Goal: Use online tool/utility: Utilize a website feature to perform a specific function

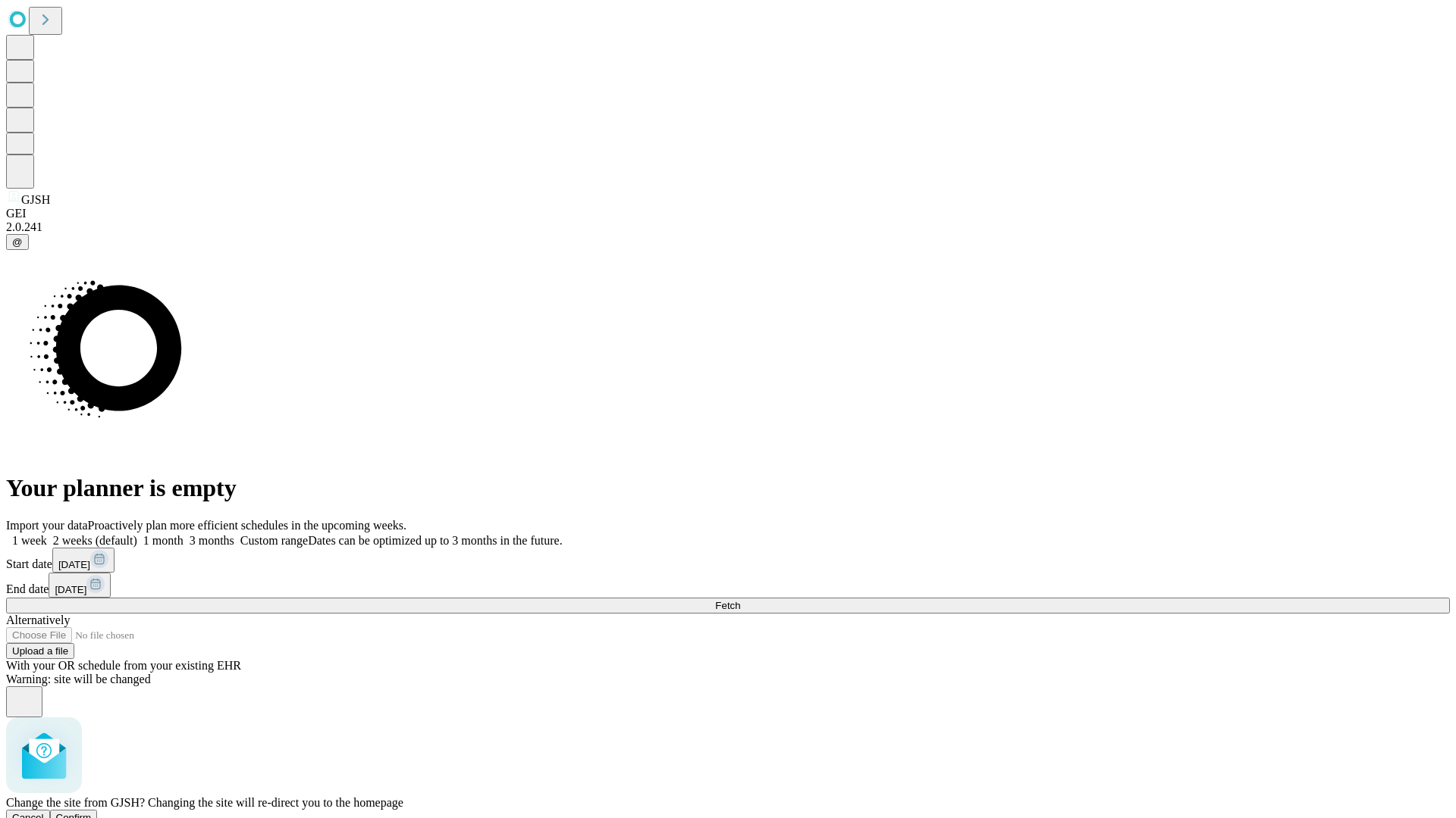
click at [92, 812] on span "Confirm" at bounding box center [74, 817] width 36 height 11
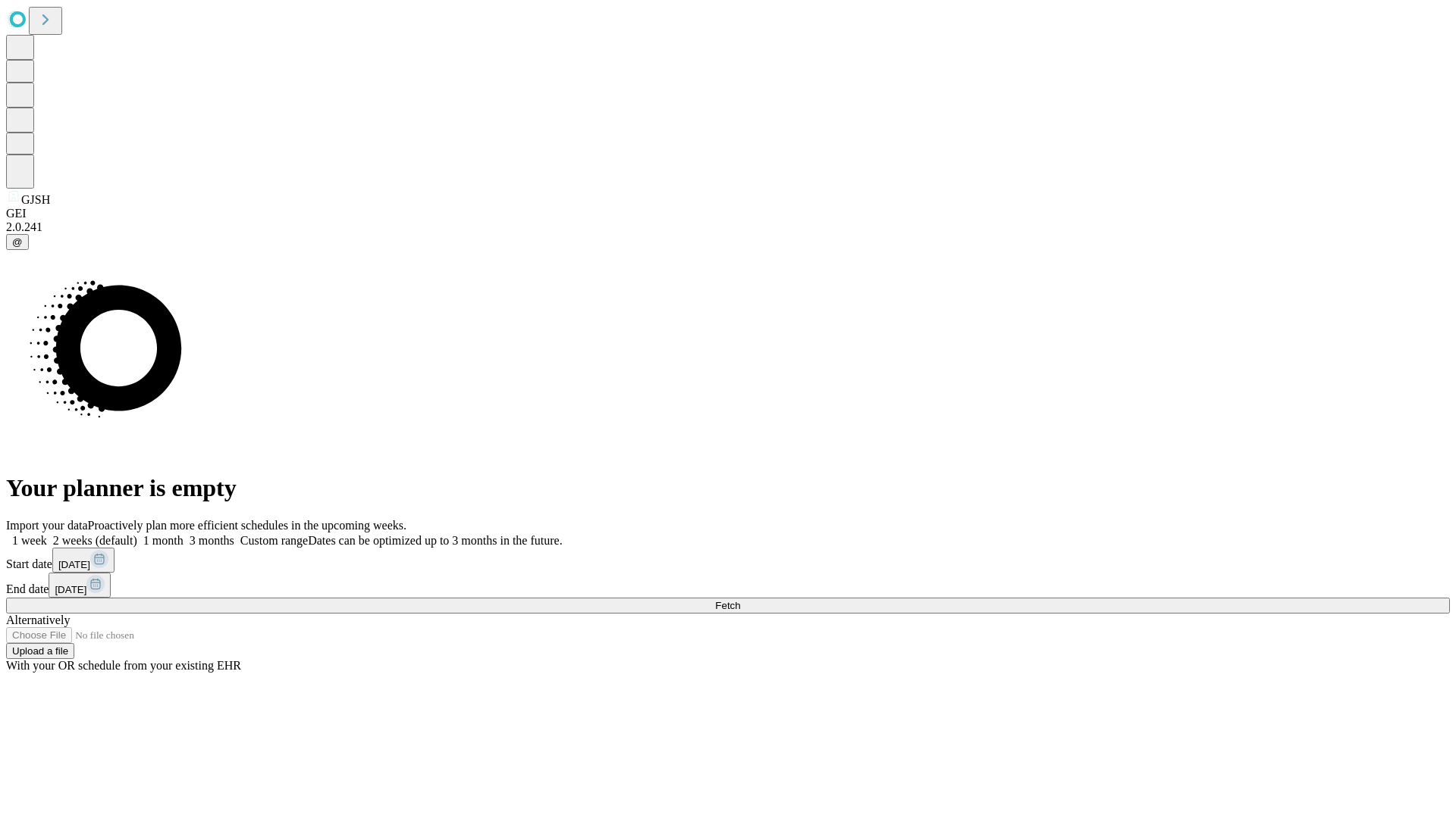
click at [183, 535] on label "1 month" at bounding box center [160, 541] width 46 height 13
click at [740, 600] on span "Fetch" at bounding box center [727, 605] width 25 height 11
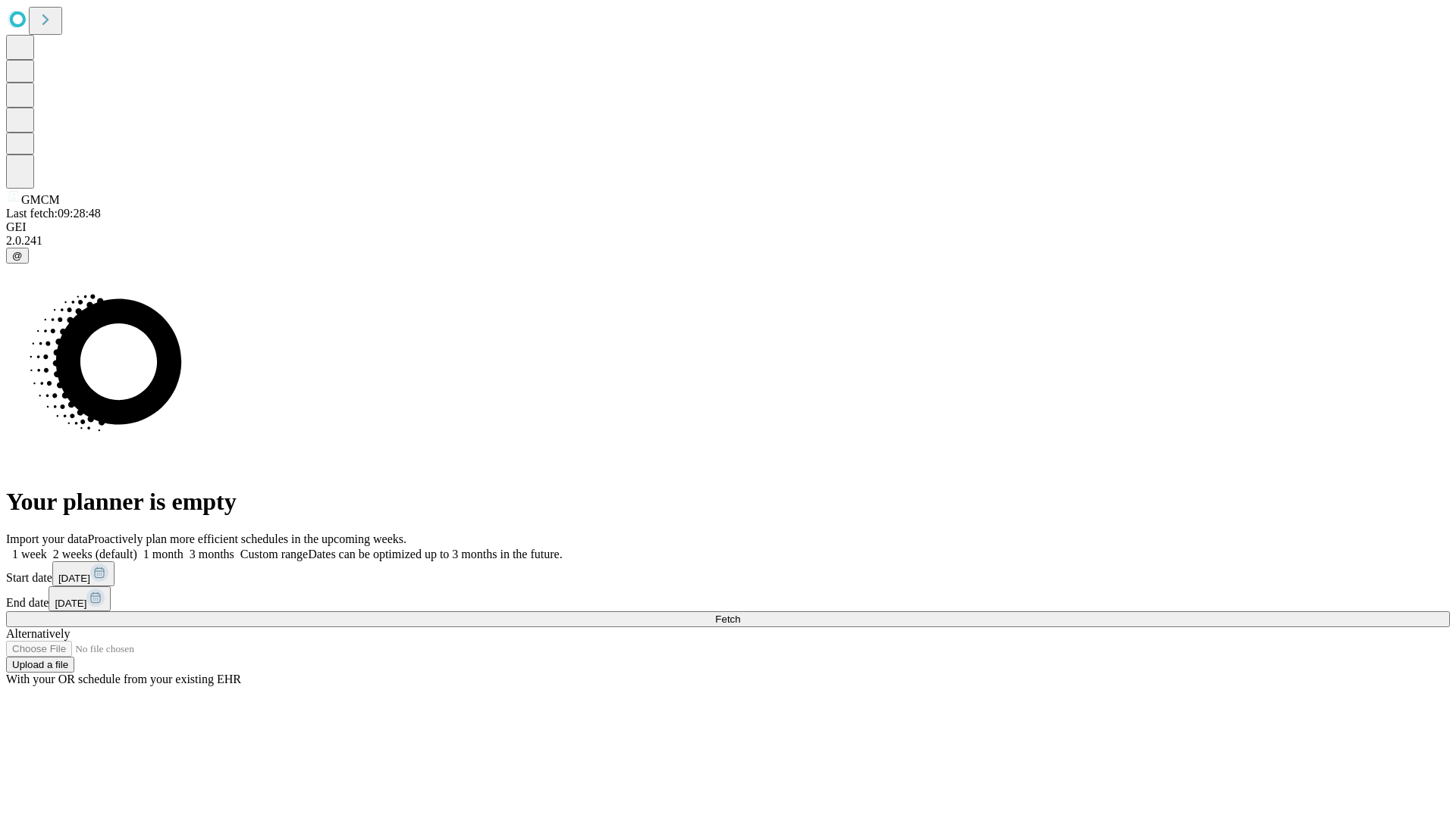
click at [183, 548] on label "1 month" at bounding box center [160, 554] width 46 height 13
click at [740, 614] on span "Fetch" at bounding box center [727, 619] width 25 height 11
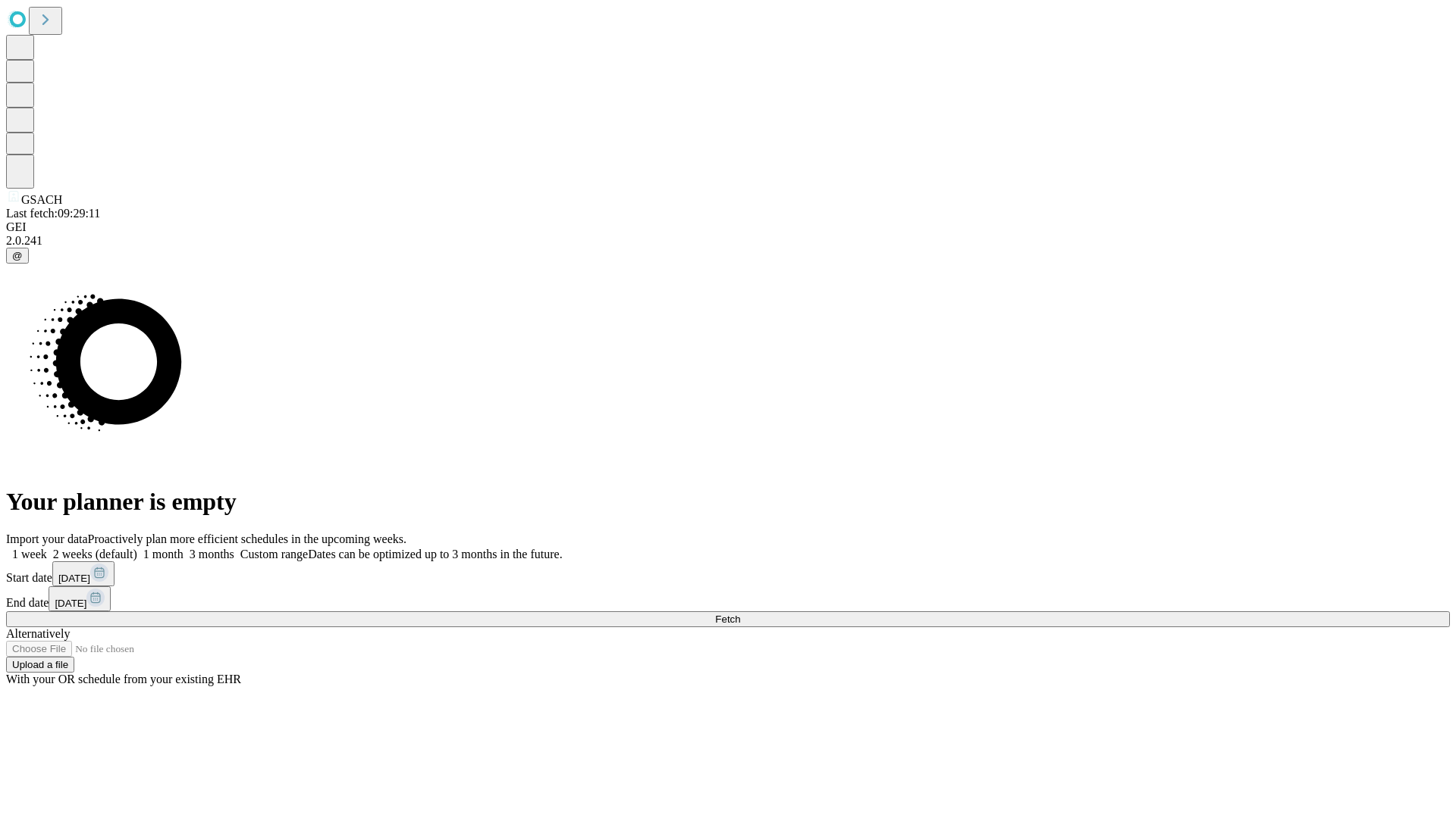
click at [183, 548] on label "1 month" at bounding box center [160, 554] width 46 height 13
click at [740, 614] on span "Fetch" at bounding box center [727, 619] width 25 height 11
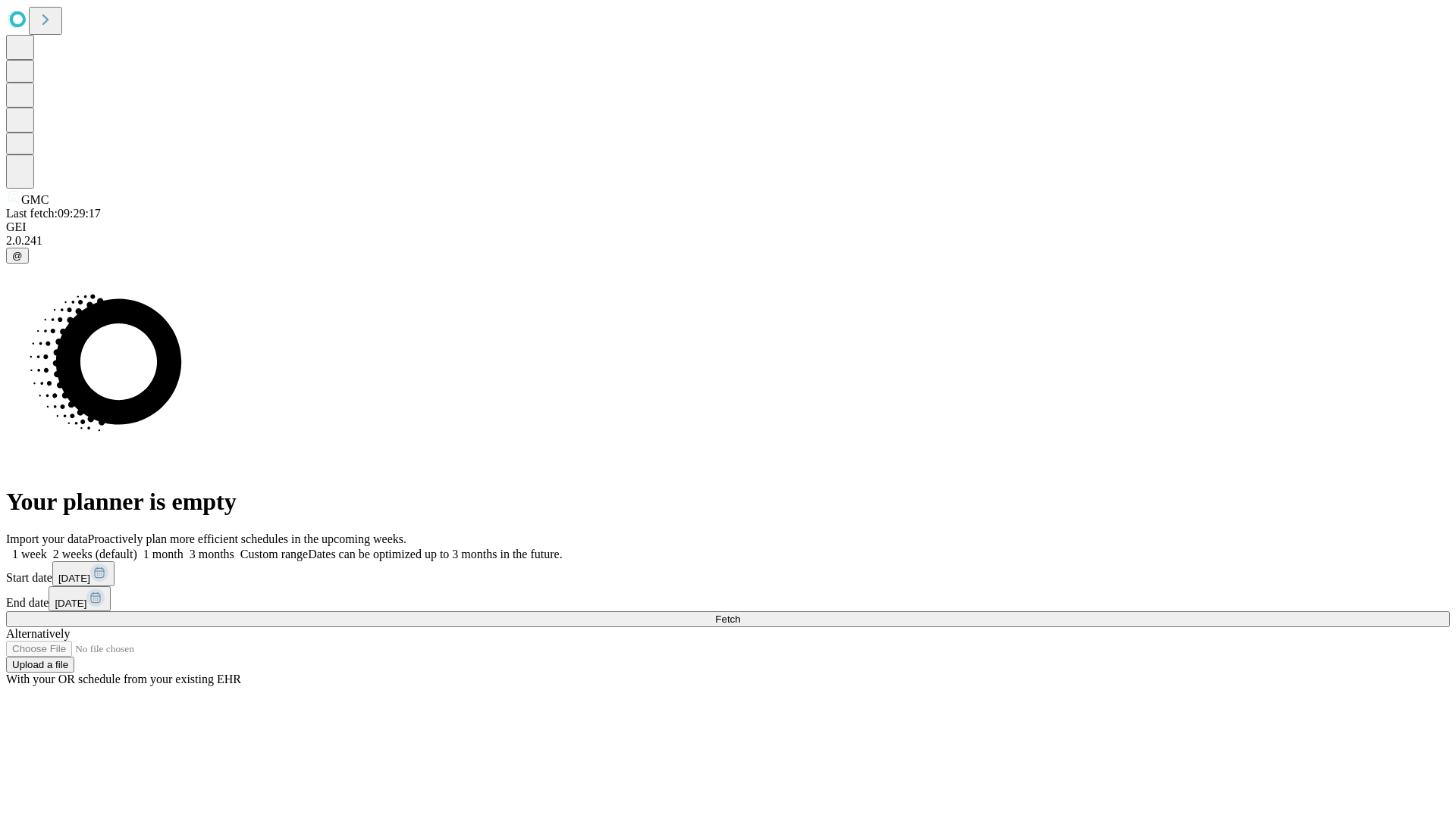
click at [183, 548] on label "1 month" at bounding box center [160, 554] width 46 height 13
click at [740, 614] on span "Fetch" at bounding box center [727, 619] width 25 height 11
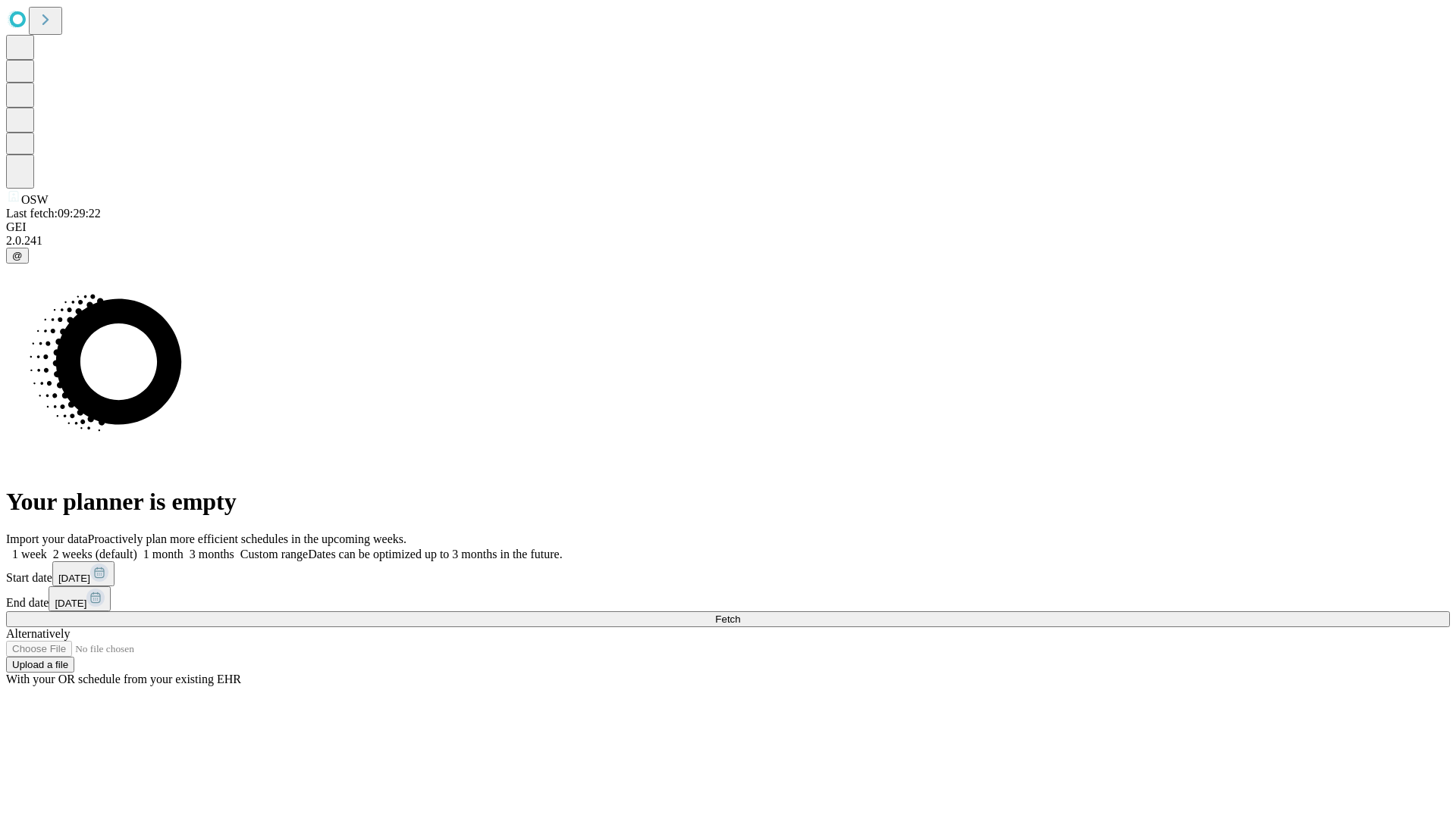
click at [183, 548] on label "1 month" at bounding box center [160, 554] width 46 height 13
click at [740, 614] on span "Fetch" at bounding box center [727, 619] width 25 height 11
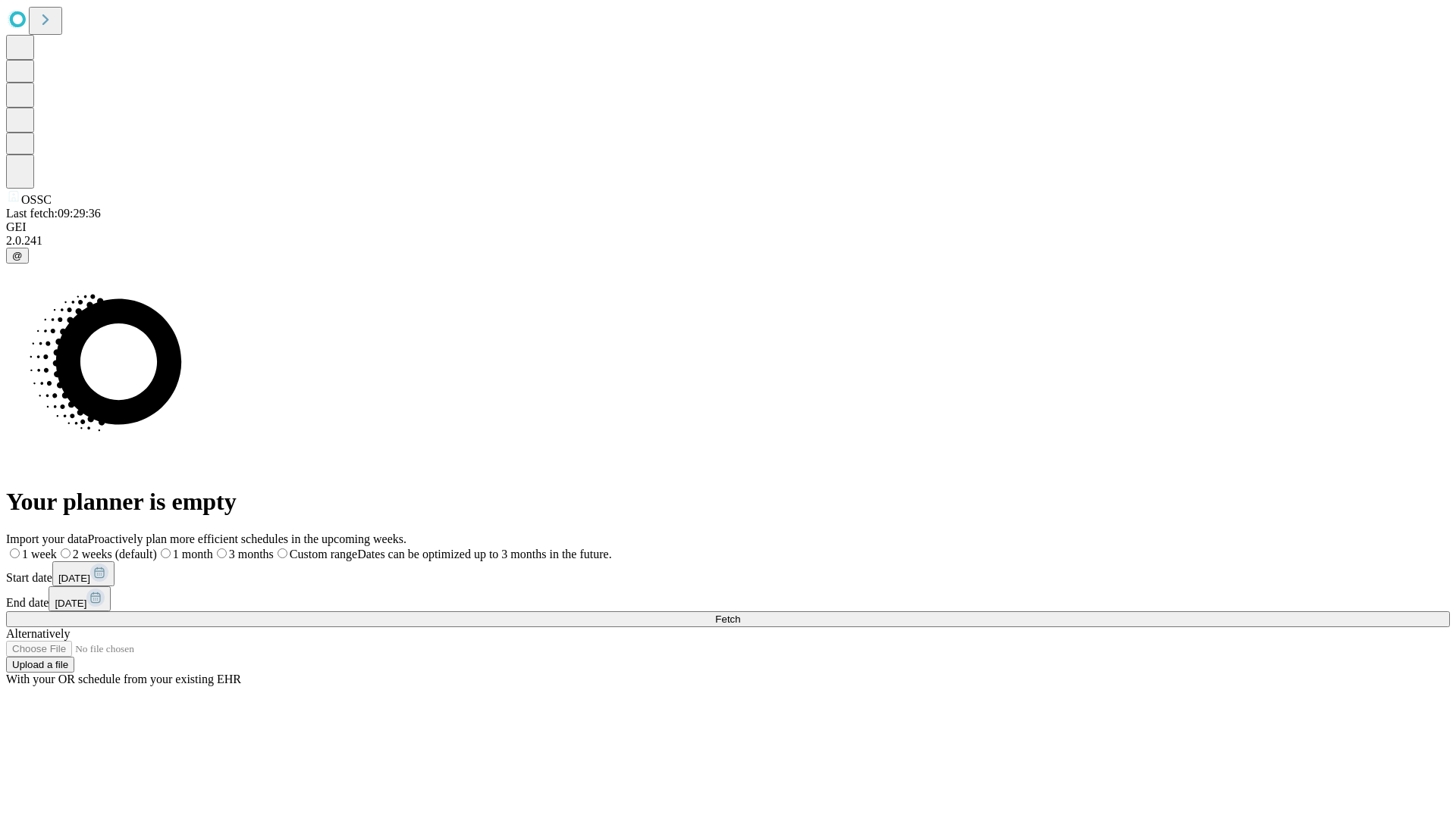
click at [740, 614] on span "Fetch" at bounding box center [727, 619] width 25 height 11
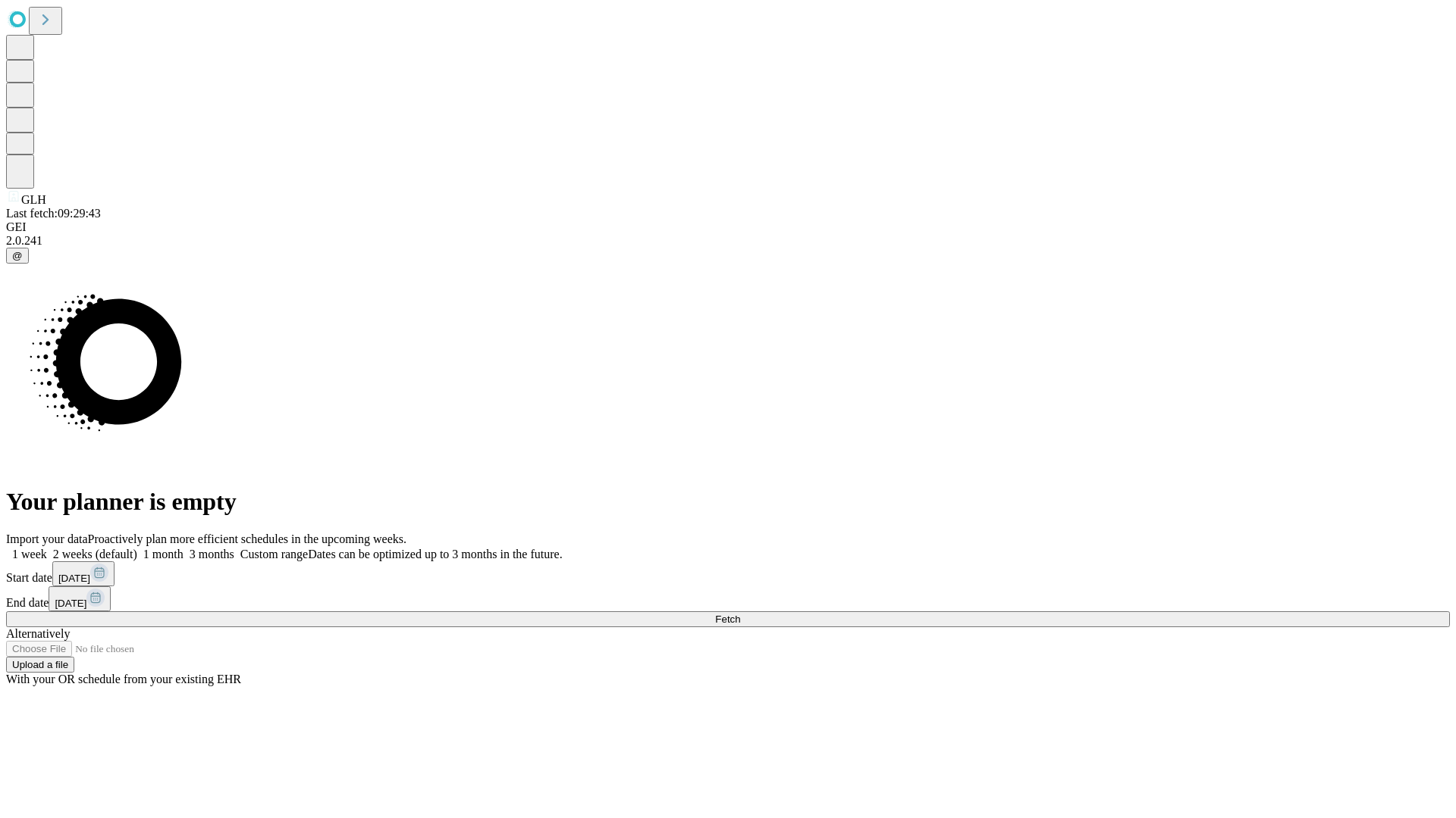
click at [740, 614] on span "Fetch" at bounding box center [727, 619] width 25 height 11
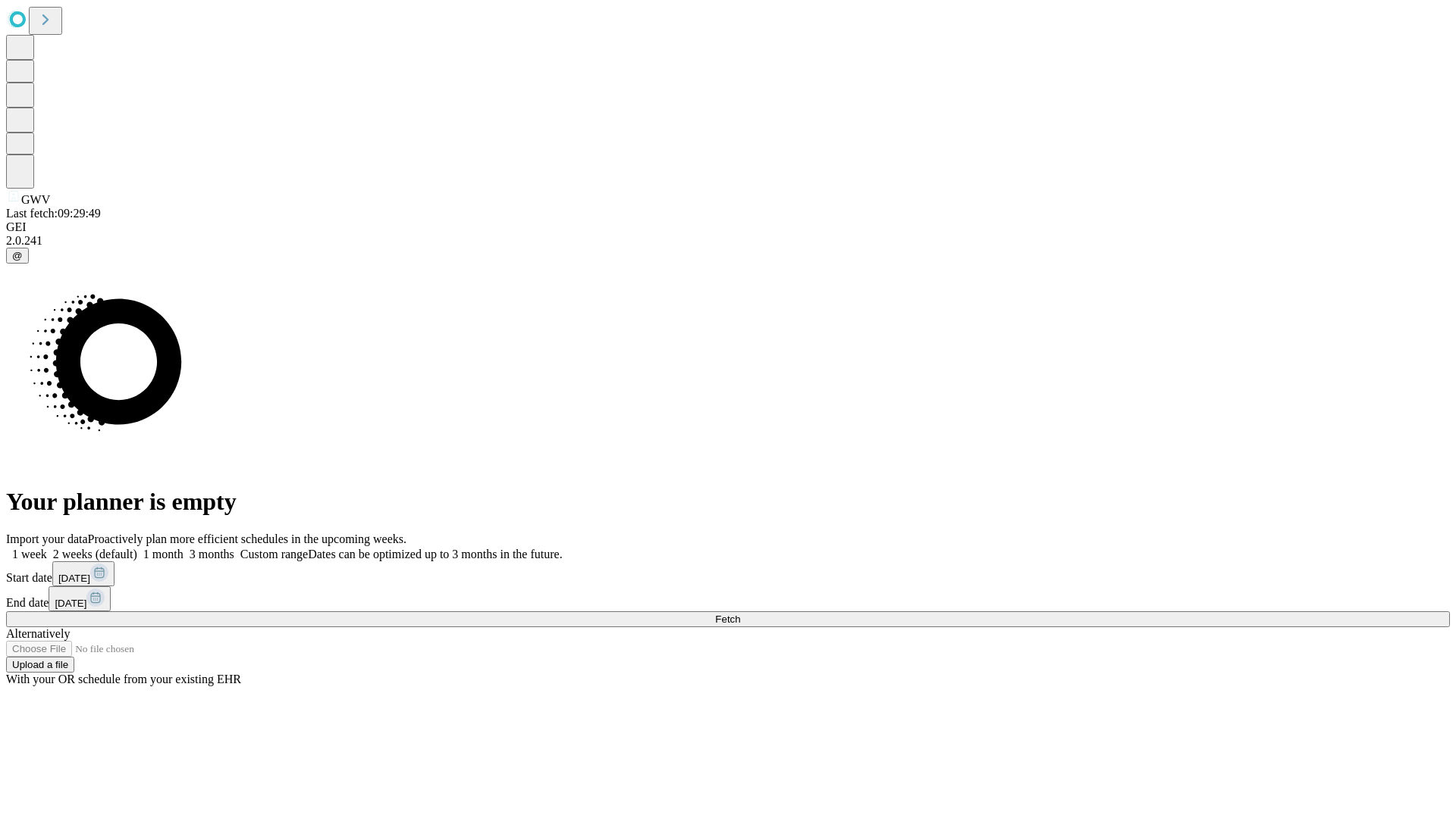
click at [183, 548] on label "1 month" at bounding box center [160, 554] width 46 height 13
click at [740, 614] on span "Fetch" at bounding box center [727, 619] width 25 height 11
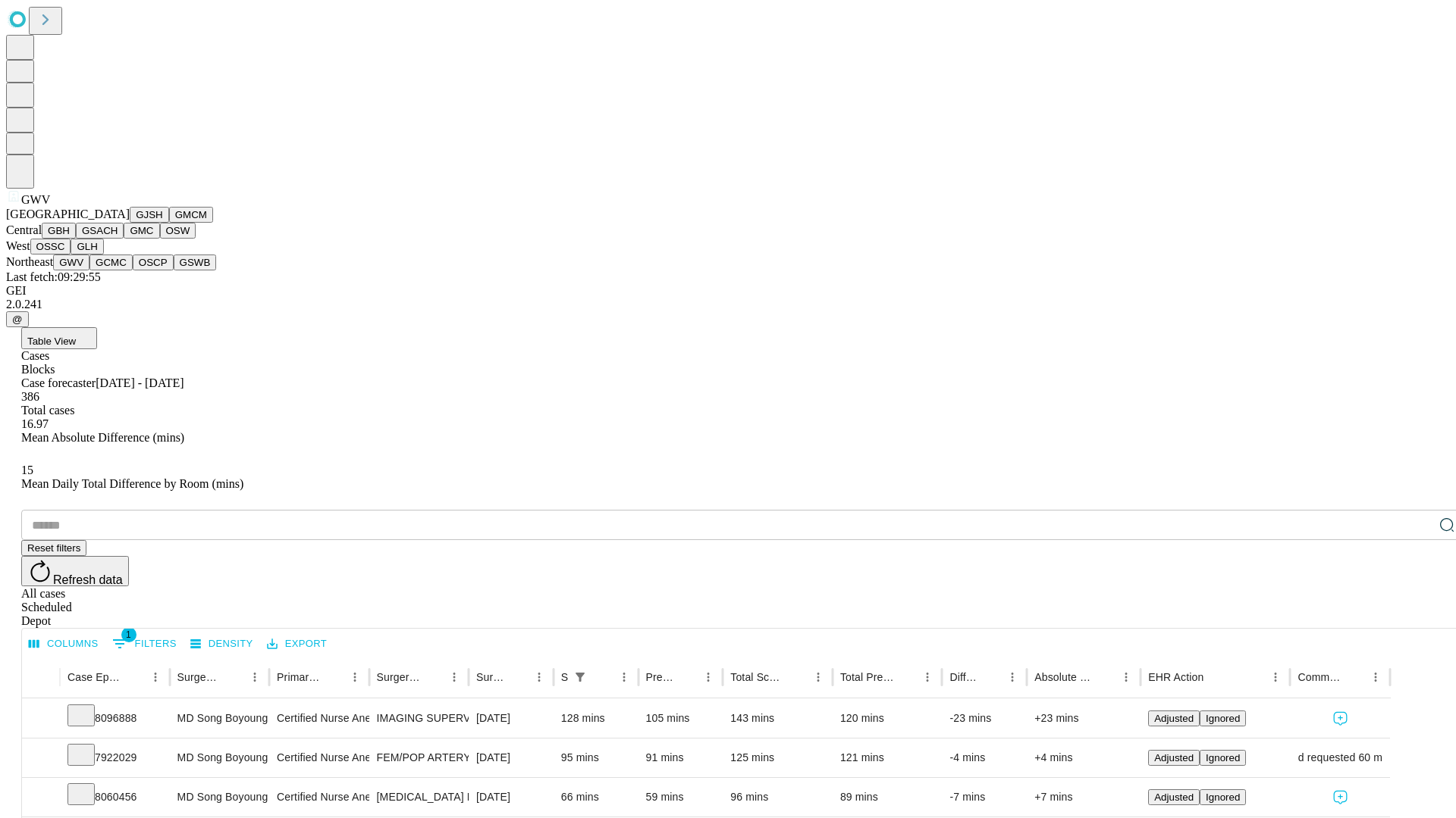
click at [117, 271] on button "GCMC" at bounding box center [110, 262] width 43 height 16
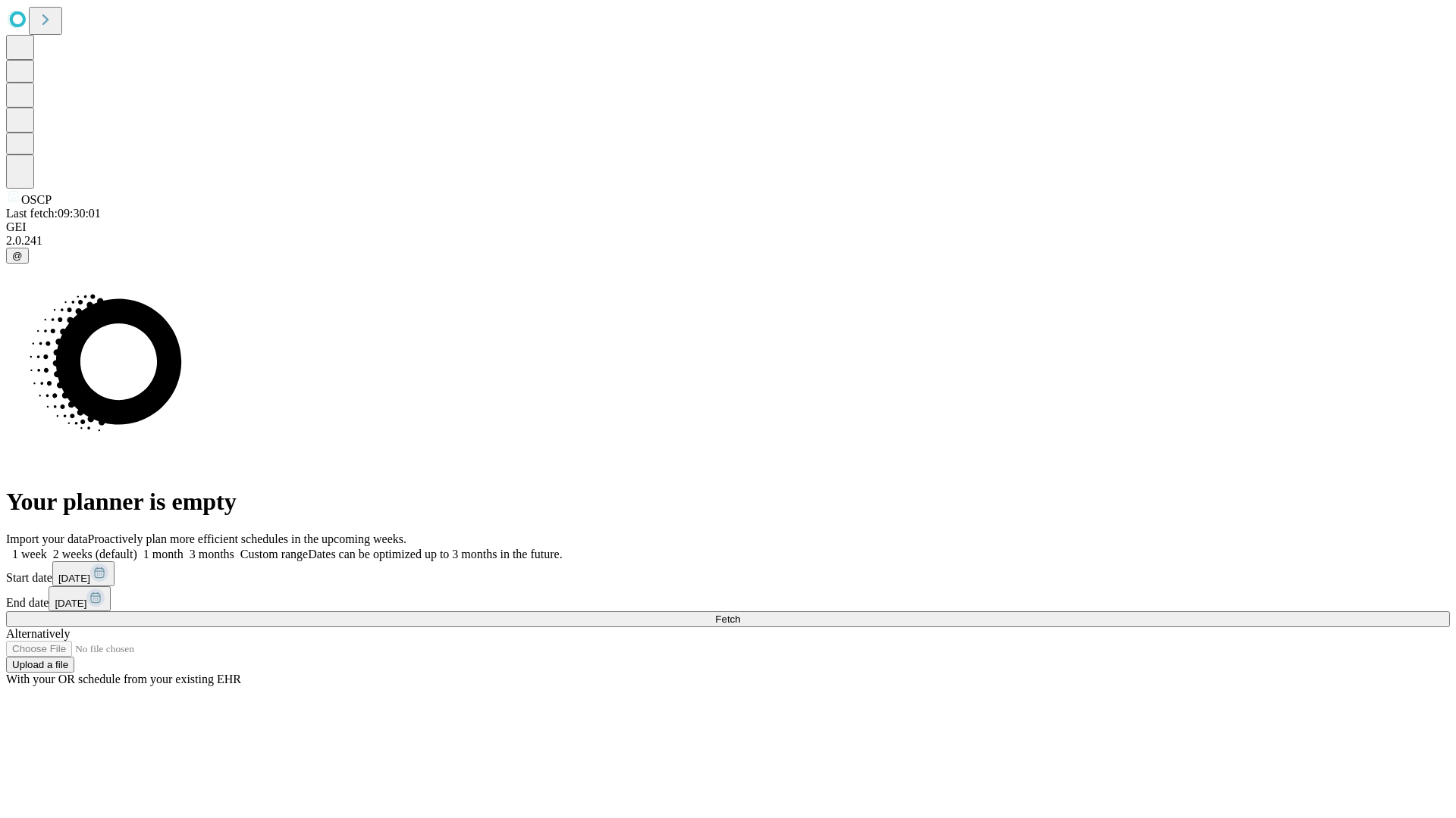
click at [183, 548] on label "1 month" at bounding box center [160, 554] width 46 height 13
click at [740, 614] on span "Fetch" at bounding box center [727, 619] width 25 height 11
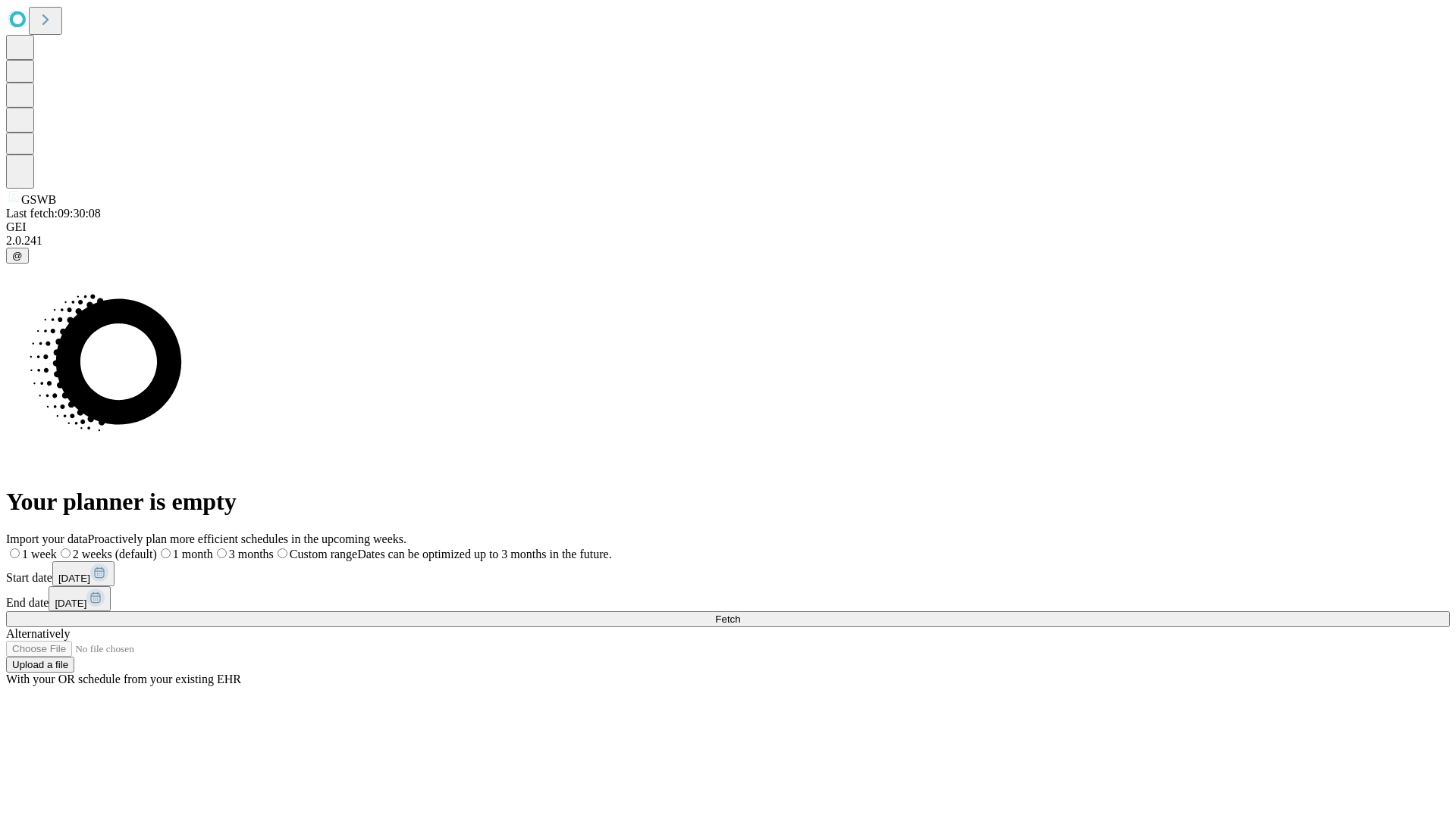
click at [740, 614] on span "Fetch" at bounding box center [727, 619] width 25 height 11
